Goal: Task Accomplishment & Management: Complete application form

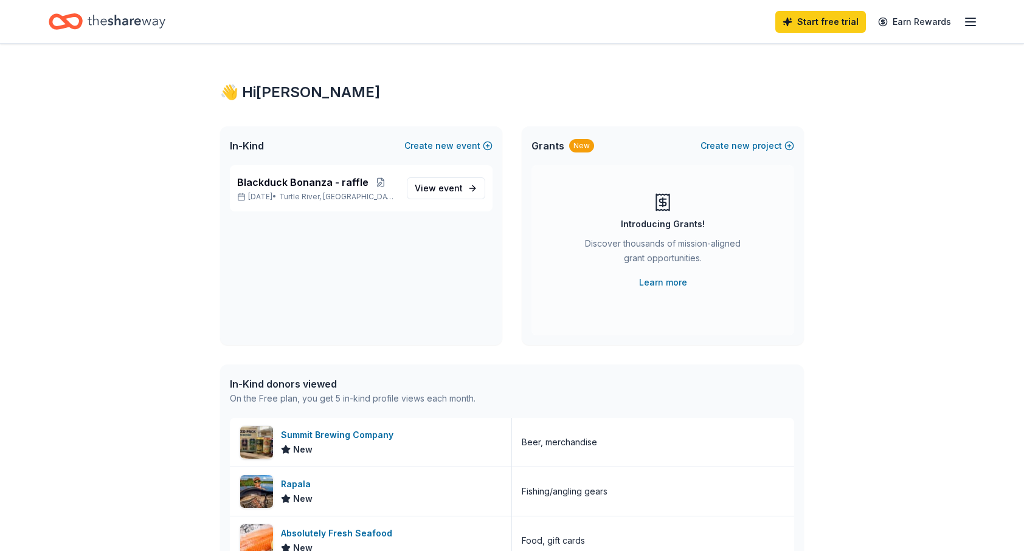
click at [914, 243] on div "👋 Hi [PERSON_NAME] In-Kind Create new event Blackduck Bonanza - raffle [DATE] •…" at bounding box center [512, 468] width 1024 height 849
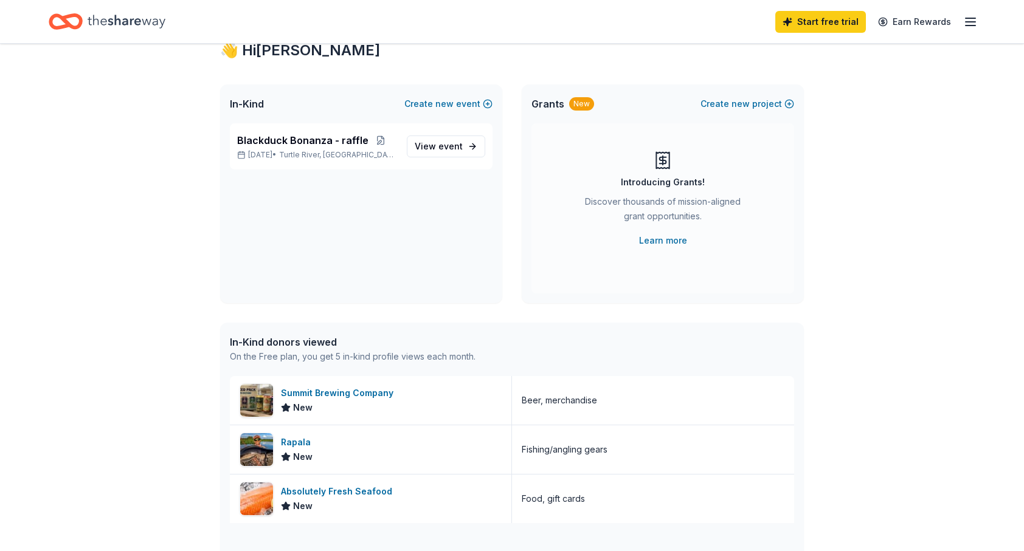
scroll to position [61, 0]
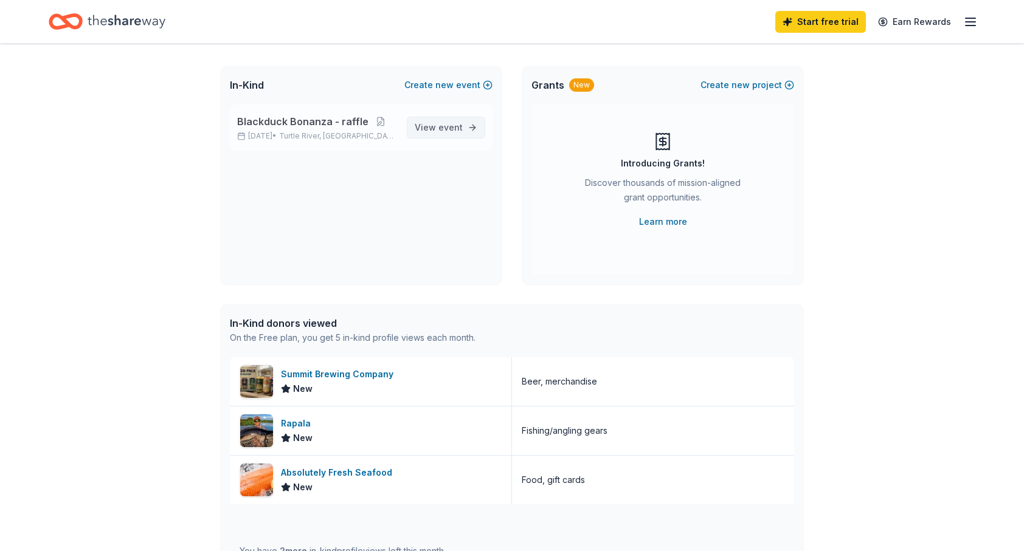
click at [436, 124] on span "View event" at bounding box center [439, 127] width 48 height 15
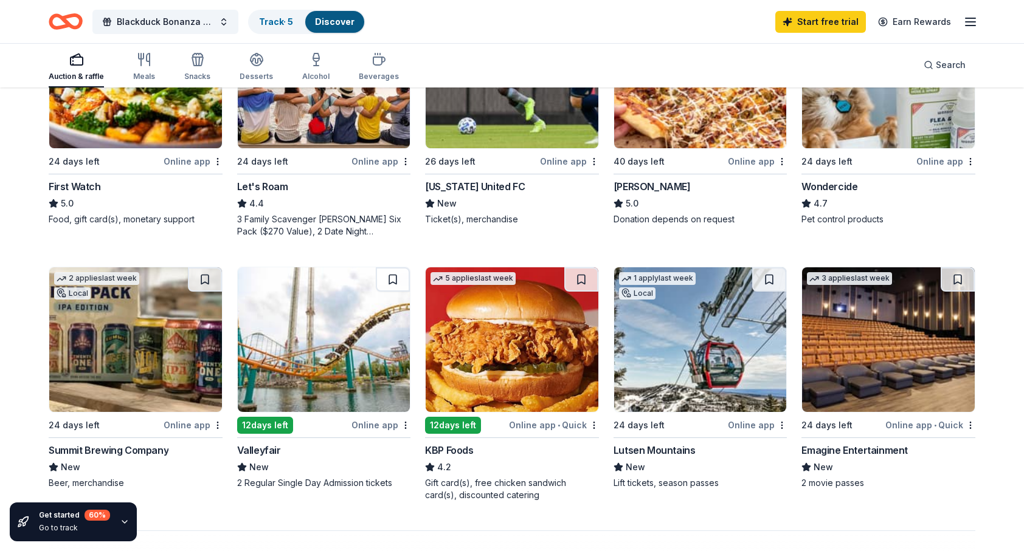
scroll to position [729, 0]
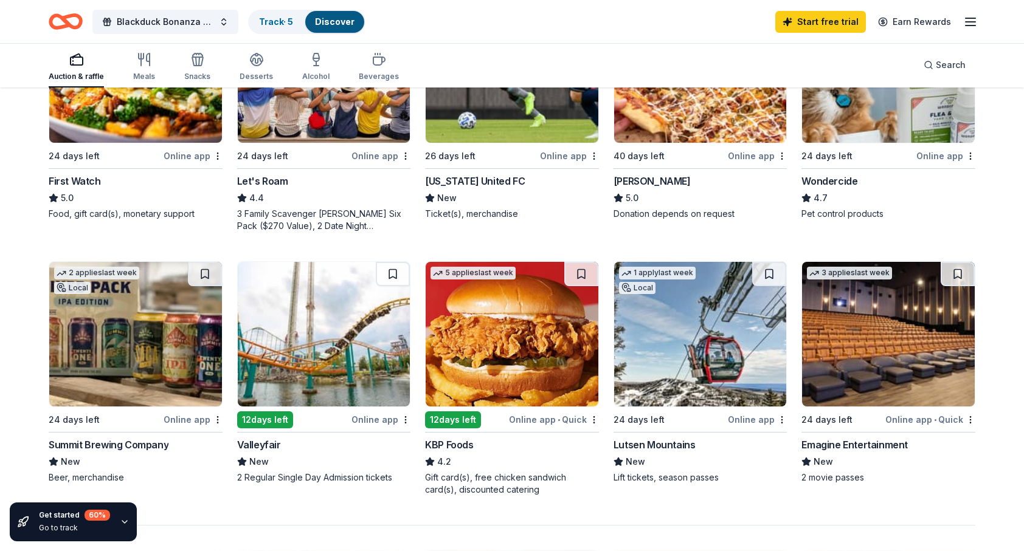
click at [677, 329] on img at bounding box center [700, 334] width 173 height 145
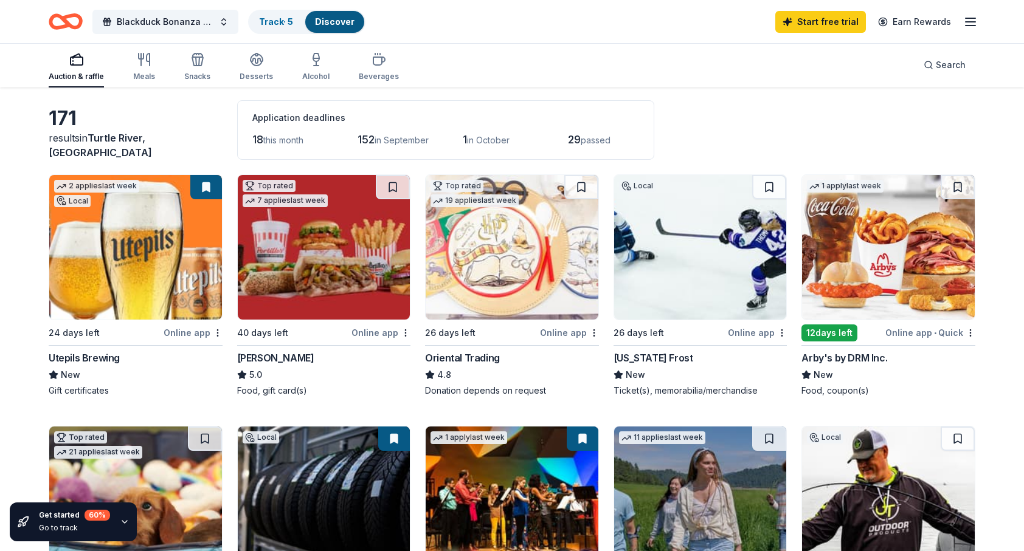
scroll to position [0, 0]
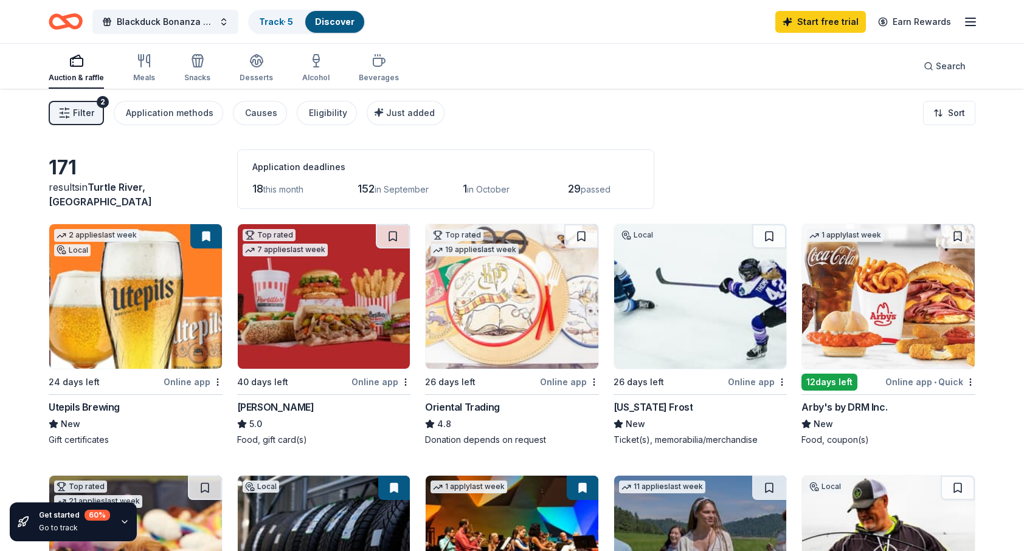
click at [75, 64] on icon "button" at bounding box center [76, 60] width 15 height 15
click at [83, 107] on span "Filter" at bounding box center [83, 113] width 21 height 15
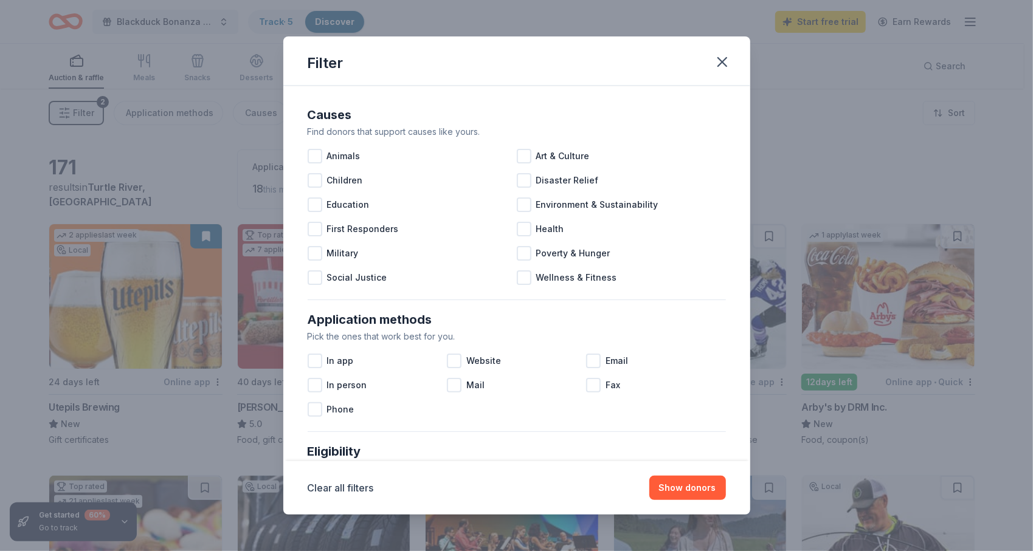
click at [83, 107] on div "Filter Causes Find donors that support causes like yours. Animals Art & Culture…" at bounding box center [516, 275] width 1033 height 551
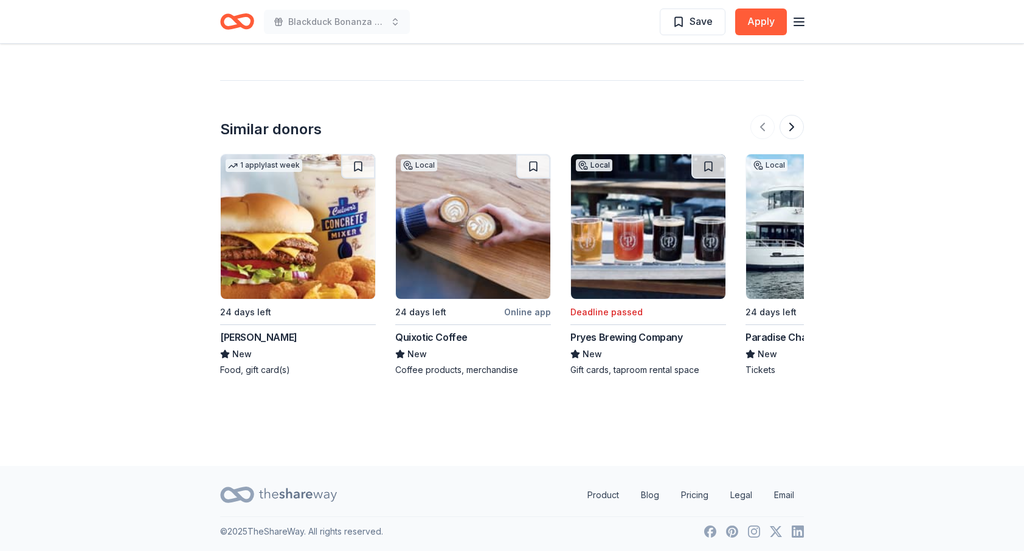
scroll to position [1100, 0]
click at [796, 126] on button at bounding box center [791, 126] width 24 height 24
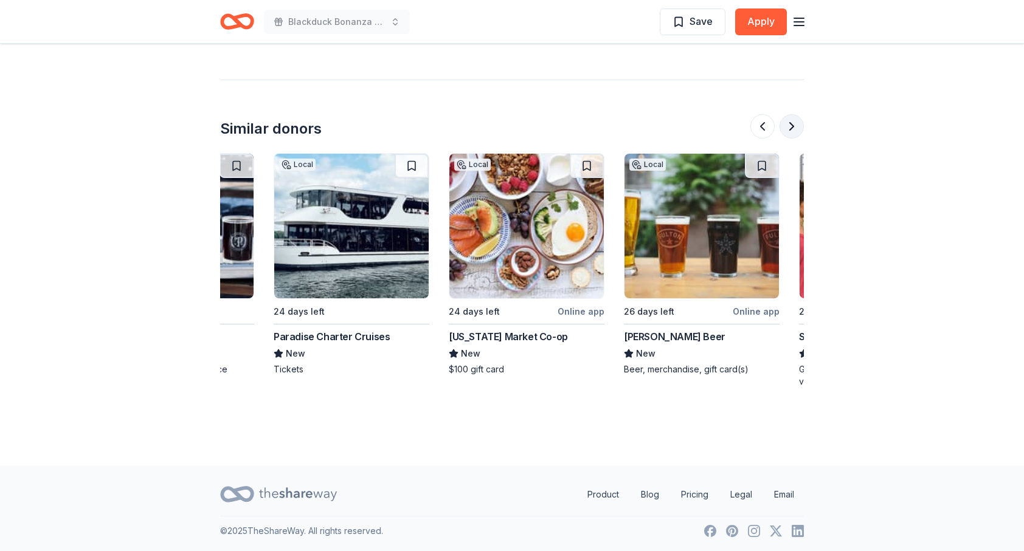
scroll to position [0, 525]
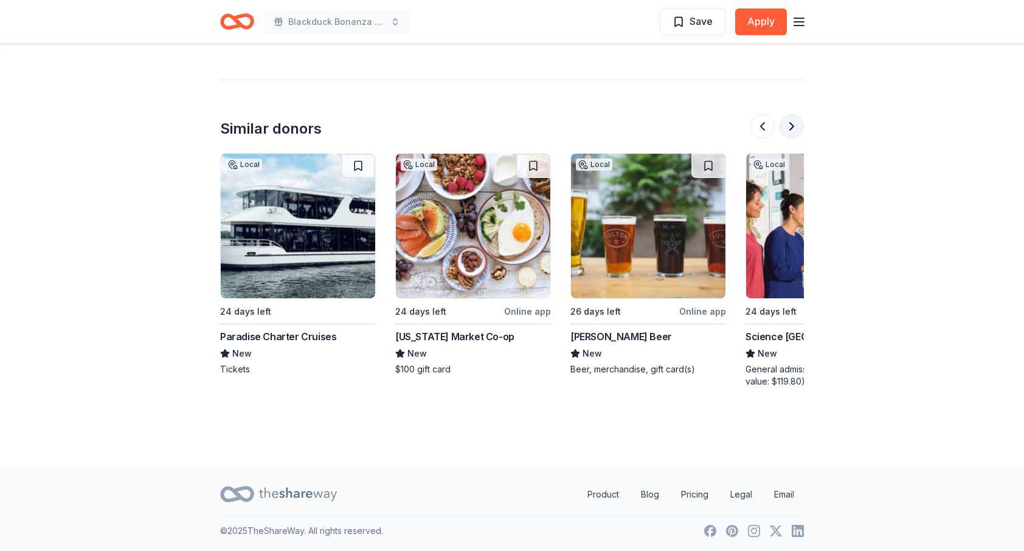
click at [796, 126] on button at bounding box center [791, 126] width 24 height 24
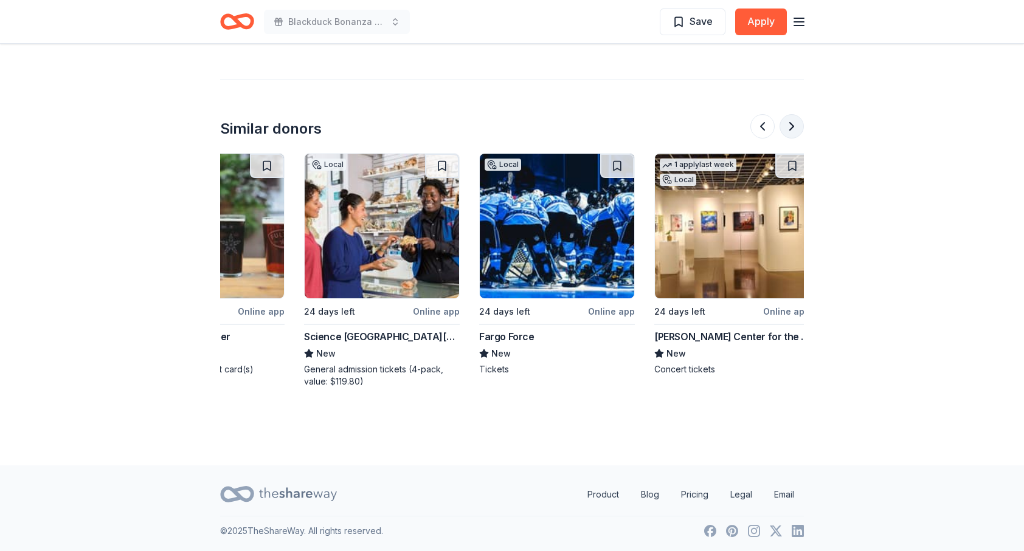
scroll to position [0, 1050]
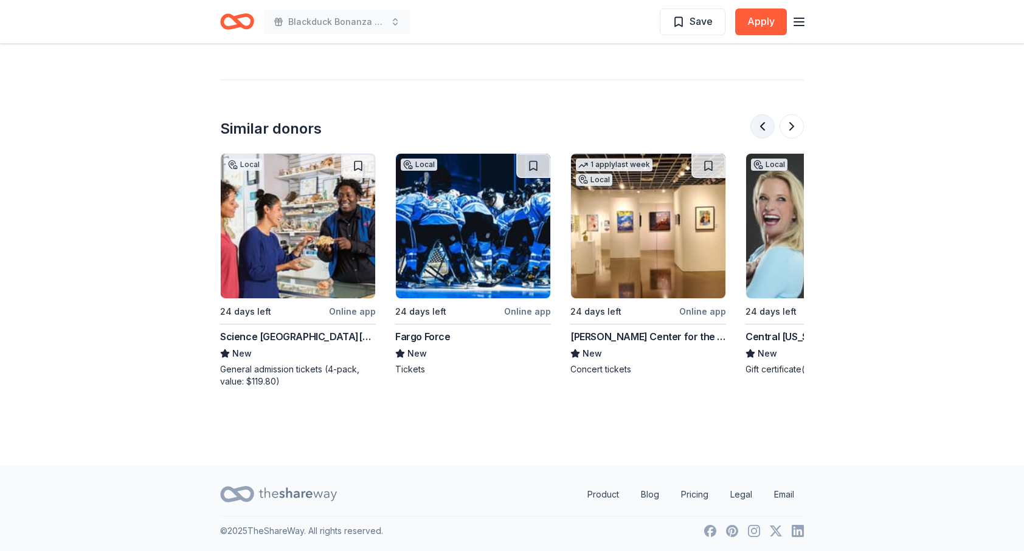
click at [762, 125] on button at bounding box center [762, 126] width 24 height 24
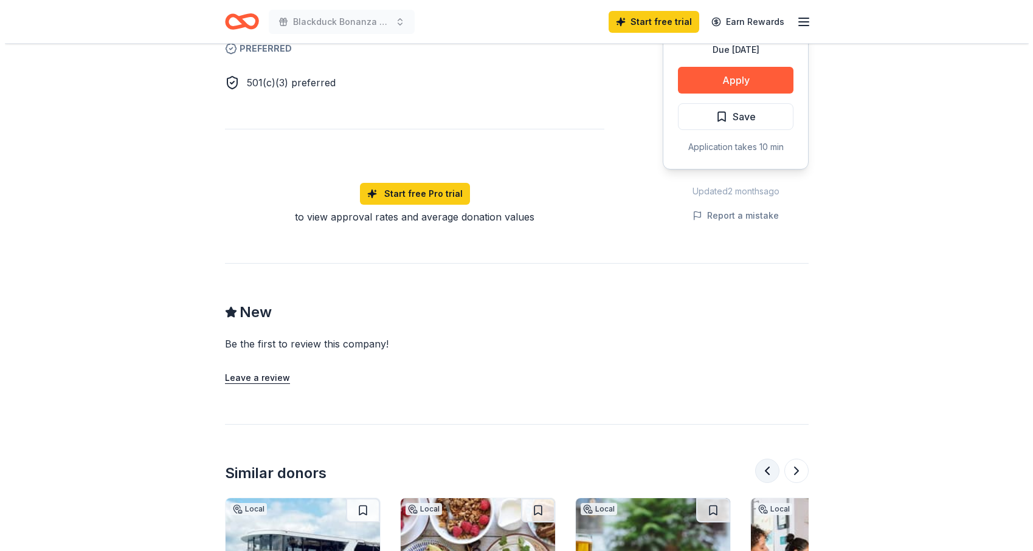
scroll to position [735, 0]
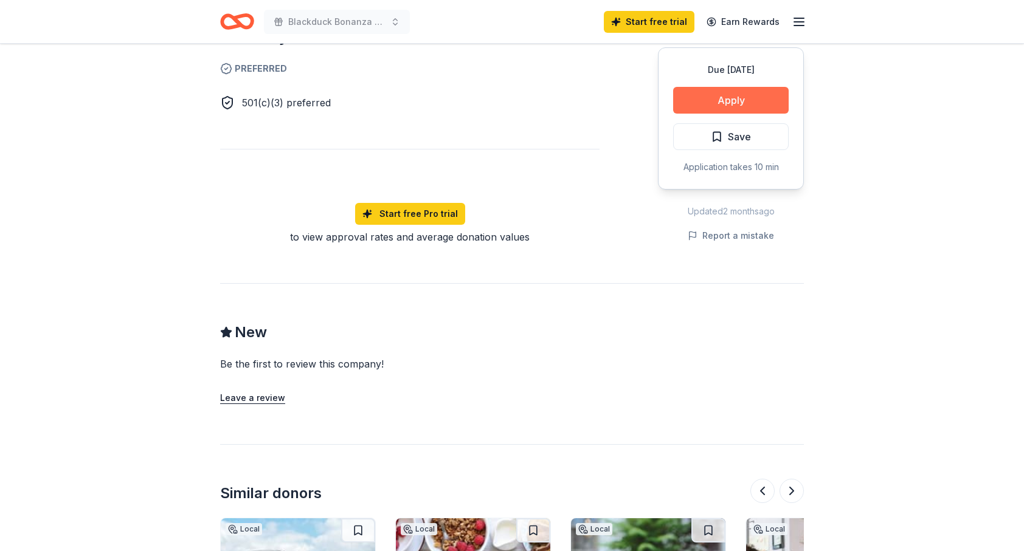
click at [720, 91] on button "Apply" at bounding box center [730, 100] width 115 height 27
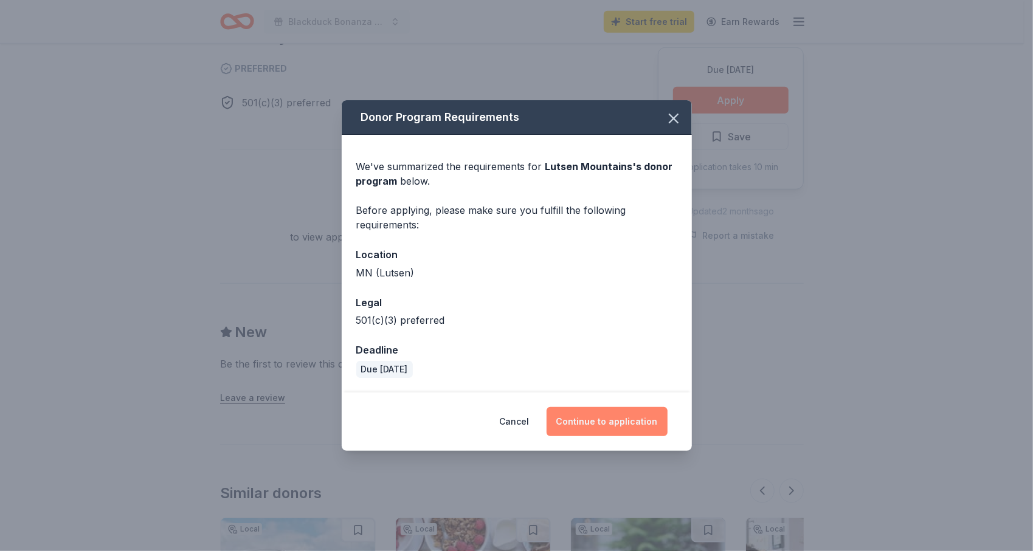
click at [612, 421] on button "Continue to application" at bounding box center [606, 421] width 121 height 29
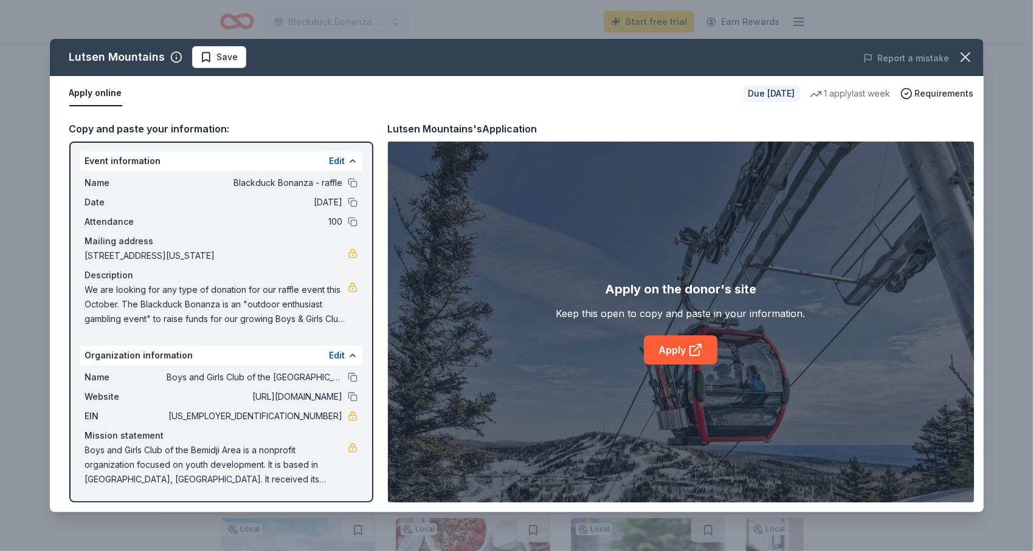
scroll to position [0, 0]
click at [680, 351] on link "Apply" at bounding box center [681, 350] width 74 height 29
click at [331, 156] on button "Edit" at bounding box center [337, 162] width 16 height 15
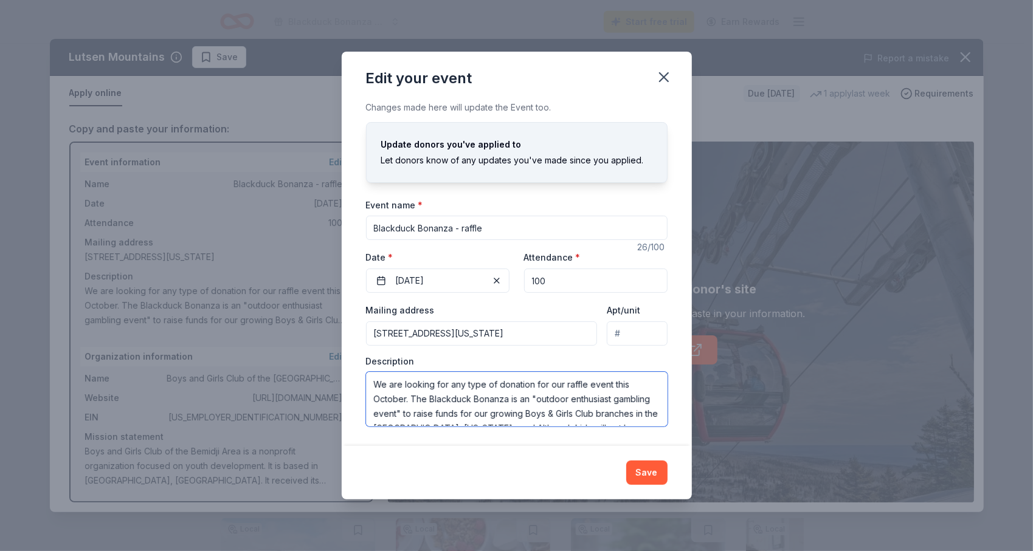
click at [427, 386] on textarea "We are looking for any type of donation for our raffle event this October. The …" at bounding box center [516, 399] width 301 height 55
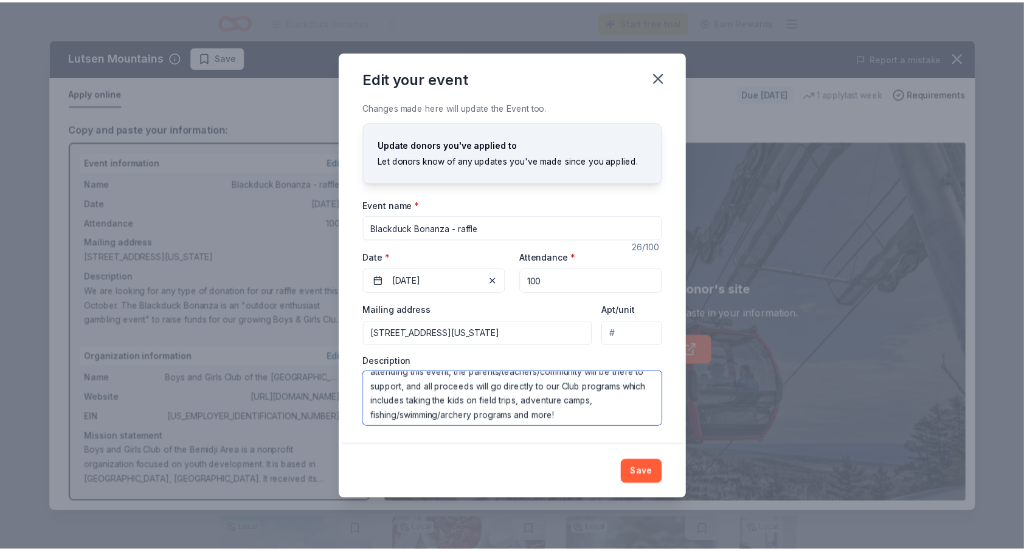
scroll to position [73, 0]
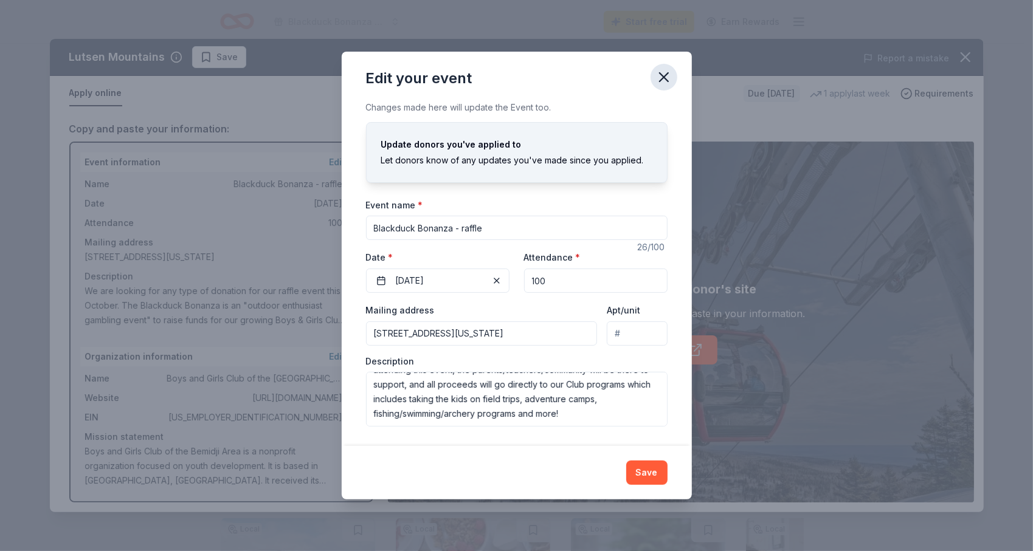
click at [660, 75] on icon "button" at bounding box center [664, 77] width 9 height 9
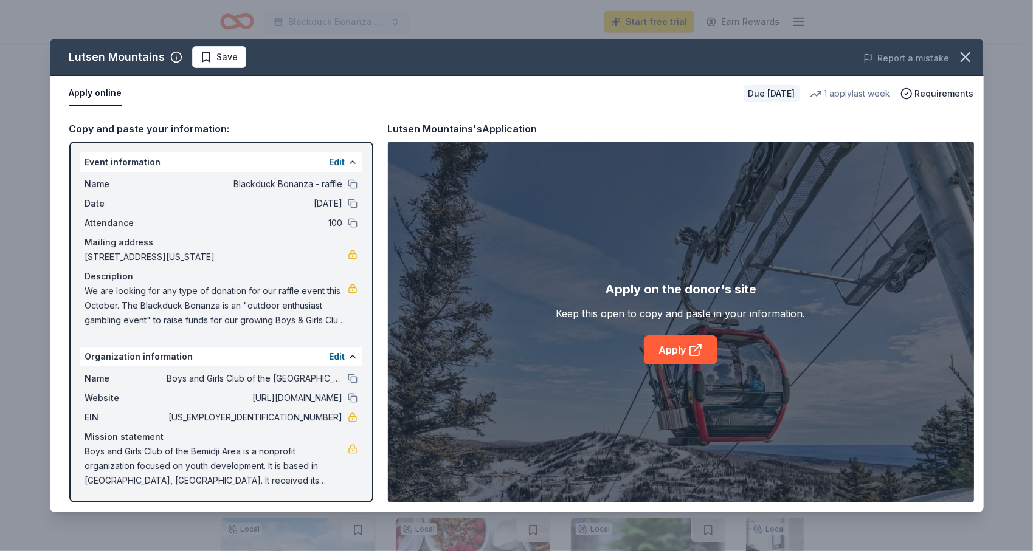
drag, startPoint x: 279, startPoint y: 418, endPoint x: 326, endPoint y: 418, distance: 46.8
click at [320, 419] on span "81-0599601" at bounding box center [255, 417] width 176 height 15
click at [329, 162] on button "Edit" at bounding box center [337, 162] width 16 height 15
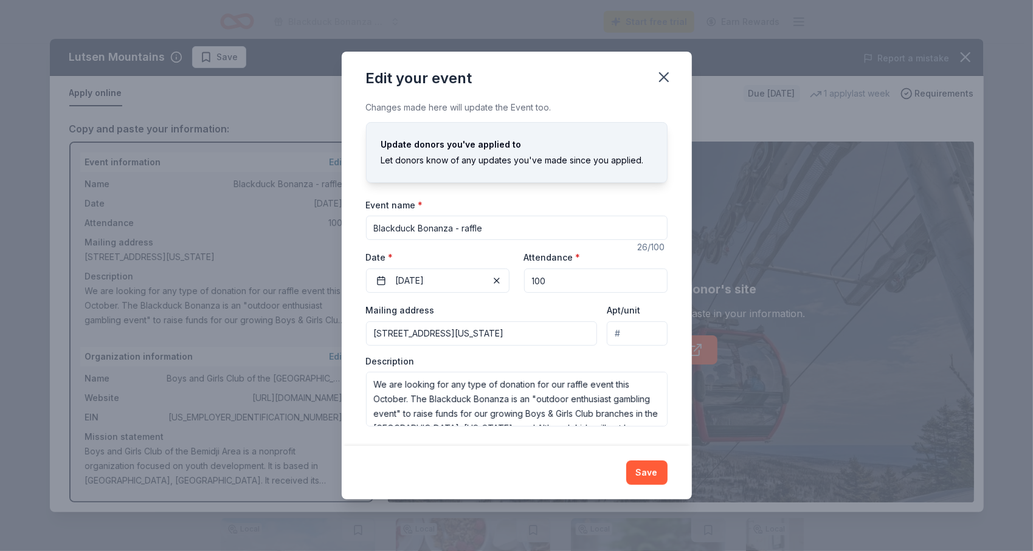
click at [660, 79] on icon "button" at bounding box center [663, 77] width 17 height 17
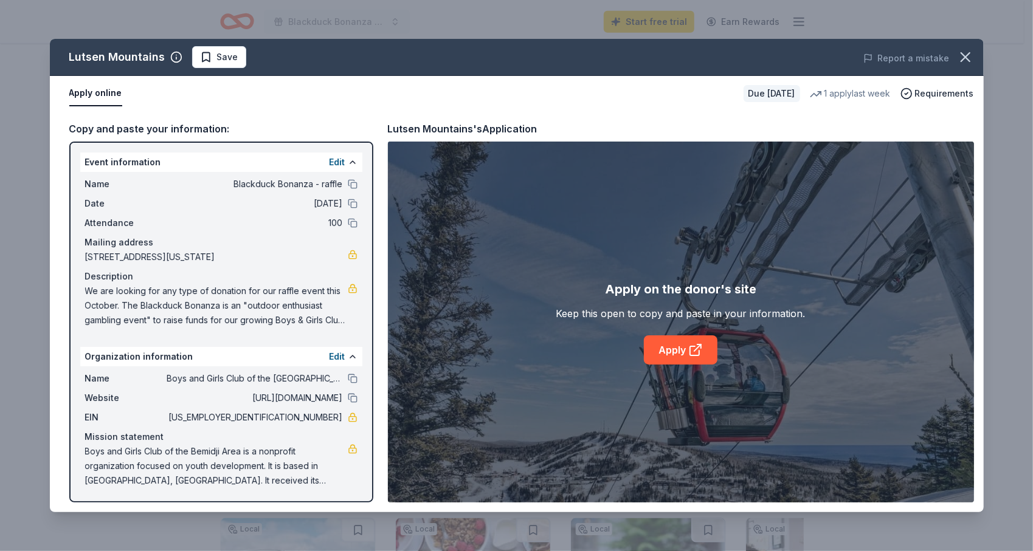
drag, startPoint x: 286, startPoint y: 419, endPoint x: 325, endPoint y: 422, distance: 39.0
click at [327, 422] on span "81-0599601" at bounding box center [255, 417] width 176 height 15
click at [959, 53] on icon "button" at bounding box center [965, 57] width 17 height 17
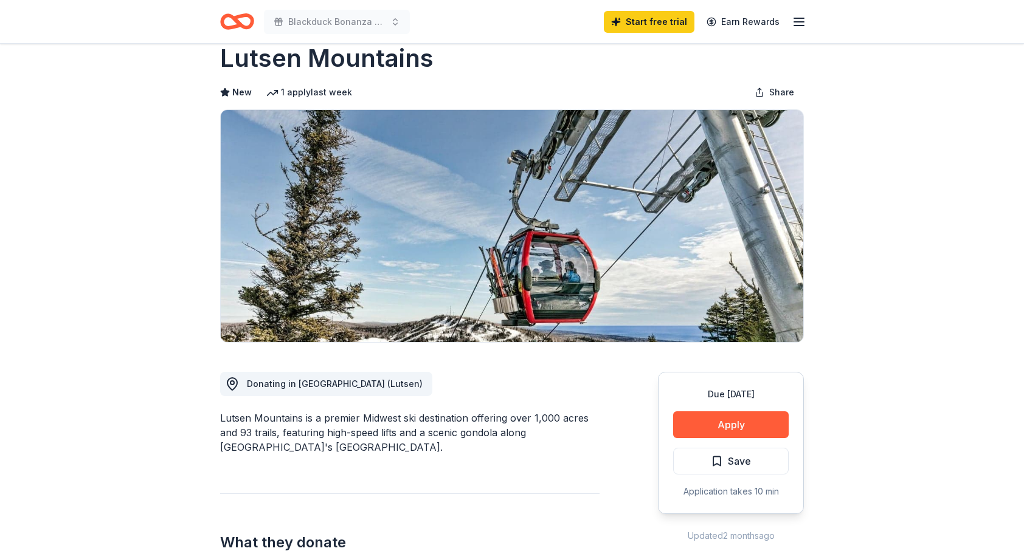
scroll to position [0, 0]
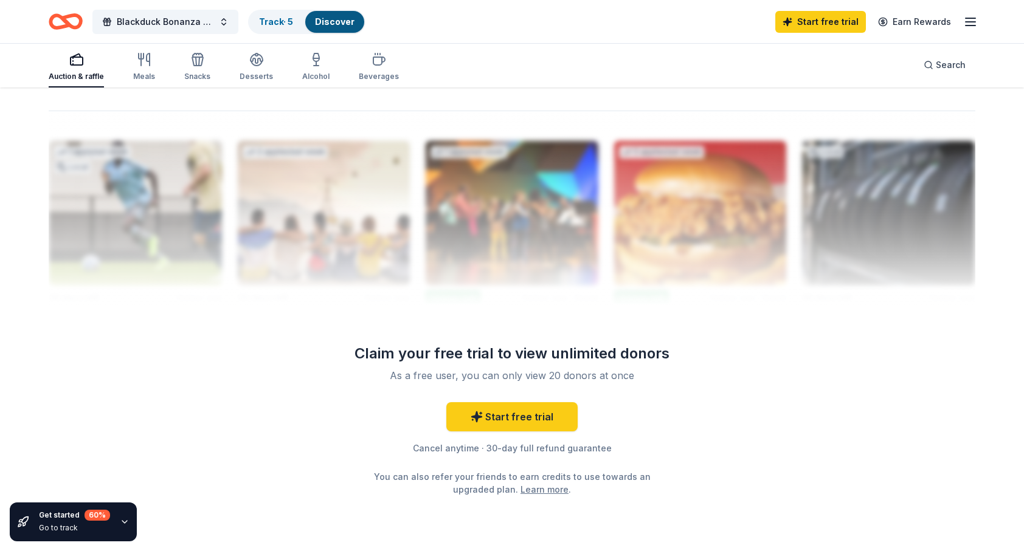
scroll to position [1128, 0]
